Goal: Go to known website: Go to known website

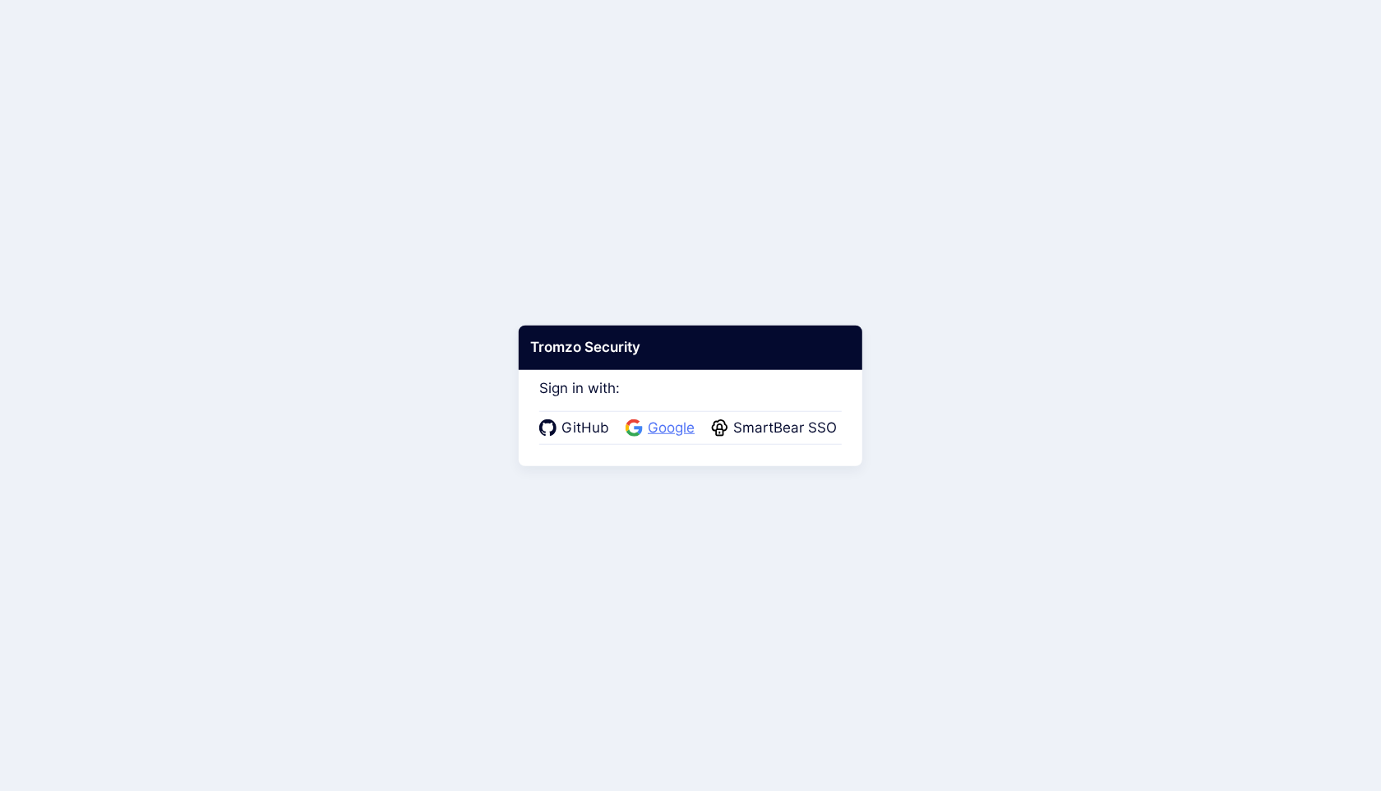
click at [663, 432] on span "Google" at bounding box center [671, 428] width 57 height 21
